Goal: Task Accomplishment & Management: Use online tool/utility

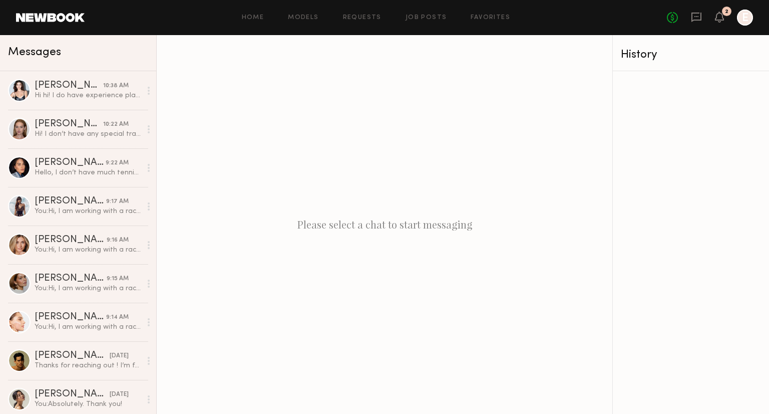
click at [375, 11] on div "Home Models Requests Job Posts Favorites Sign Out No fees up to $5,000 2 E" at bounding box center [419, 18] width 669 height 16
click at [425, 13] on div "Home Models Requests Job Posts Favorites Sign Out No fees up to $5,000 2 E" at bounding box center [419, 18] width 669 height 16
click at [425, 19] on link "Job Posts" at bounding box center [427, 18] width 42 height 7
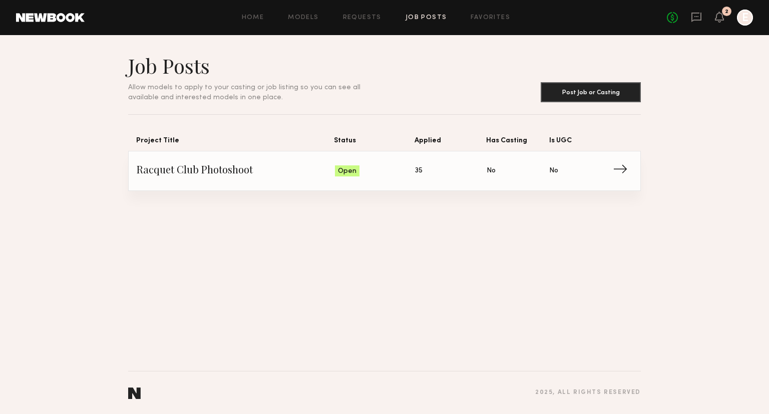
click at [405, 153] on link "Racquet Club Photoshoot Status: Open Applied: 35 Has Casting: No Is UGC: No →" at bounding box center [385, 170] width 496 height 39
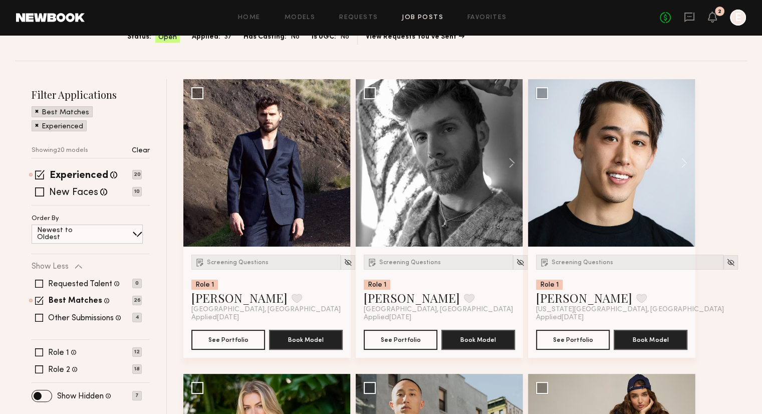
scroll to position [106, 0]
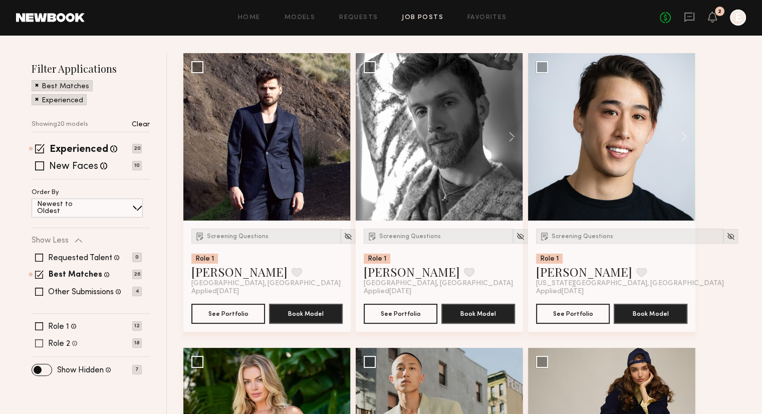
click at [39, 341] on span at bounding box center [39, 343] width 8 height 8
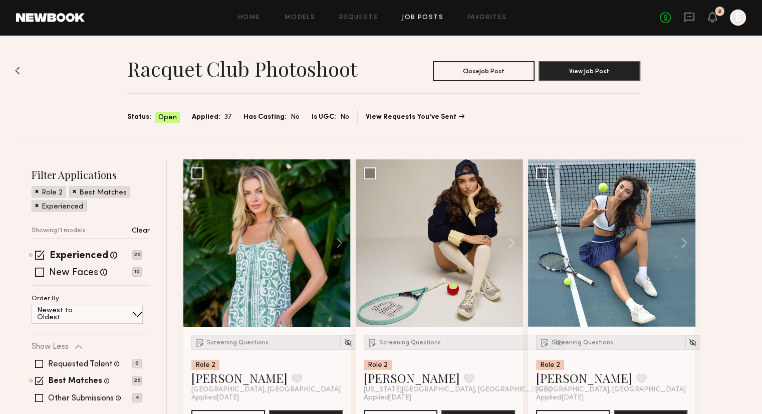
scroll to position [0, 0]
click at [687, 13] on icon at bounding box center [689, 18] width 10 height 10
